Goal: Information Seeking & Learning: Learn about a topic

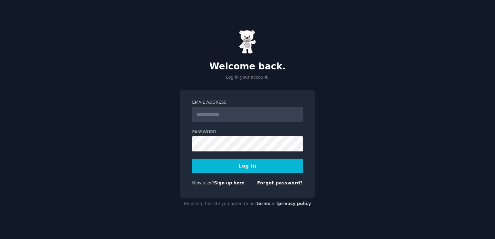
click at [230, 117] on input "Email Address" at bounding box center [247, 114] width 111 height 15
type input "**********"
click at [256, 164] on button "Log In" at bounding box center [247, 166] width 111 height 14
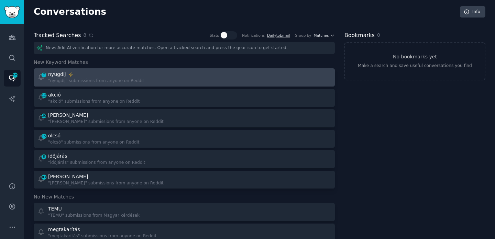
click at [100, 80] on div ""nyugdíj" submissions from anyone on Reddit" at bounding box center [96, 81] width 96 height 6
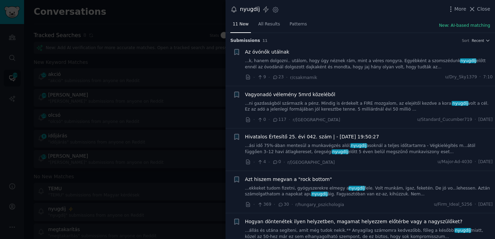
click at [328, 62] on link "...k, hanem dolgozni.. utálom, hogy úgy néznek rám, mint a véres rongyra. Egyéb…" at bounding box center [369, 64] width 248 height 12
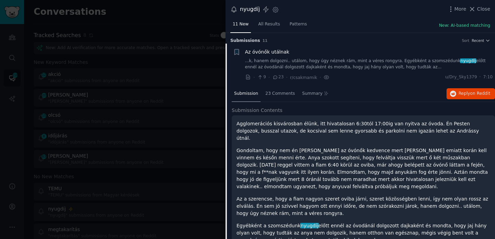
scroll to position [11, 0]
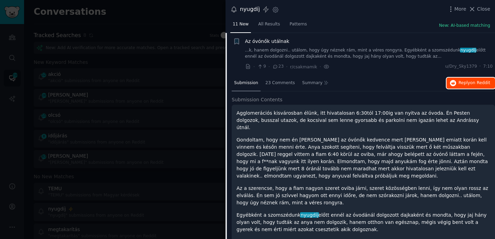
click at [480, 81] on span "on Reddit" at bounding box center [481, 83] width 20 height 5
click at [482, 12] on span "Close" at bounding box center [484, 9] width 13 height 7
